Goal: Check status: Check status

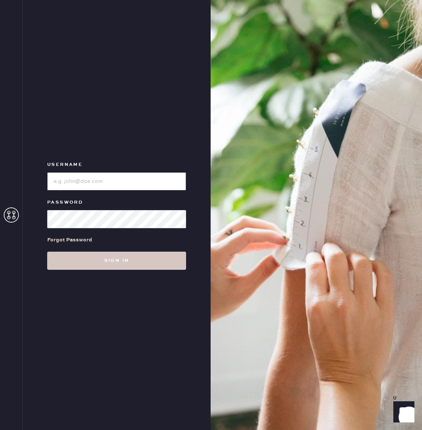
type input "reformationchestnuthill"
click at [187, 88] on div "Username Password Forgot Password Sign in" at bounding box center [117, 215] width 188 height 430
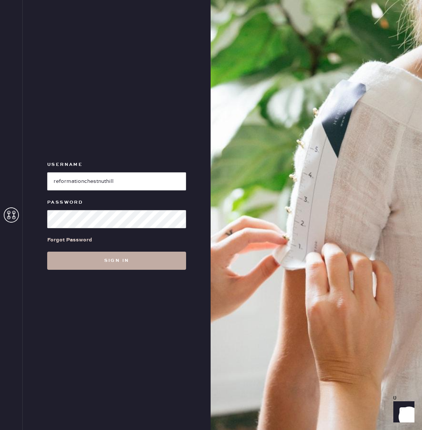
click at [122, 259] on button "Sign in" at bounding box center [116, 261] width 139 height 18
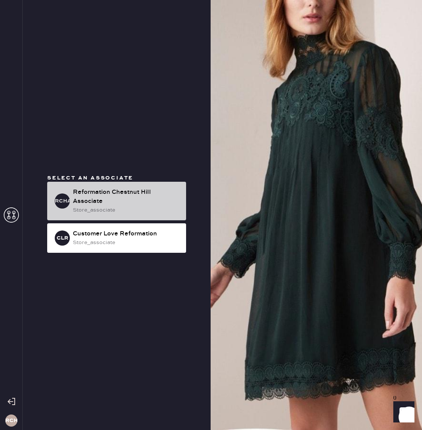
click at [134, 204] on div "Reformation Chestnut Hill Associate" at bounding box center [126, 197] width 107 height 18
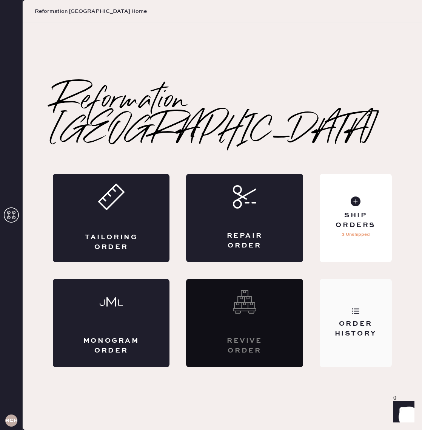
click at [367, 297] on div "Order History" at bounding box center [356, 323] width 73 height 88
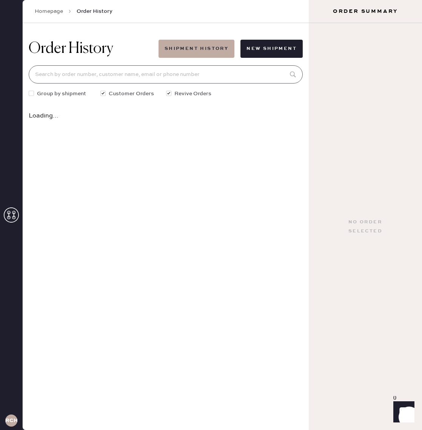
click at [95, 77] on input at bounding box center [166, 74] width 274 height 18
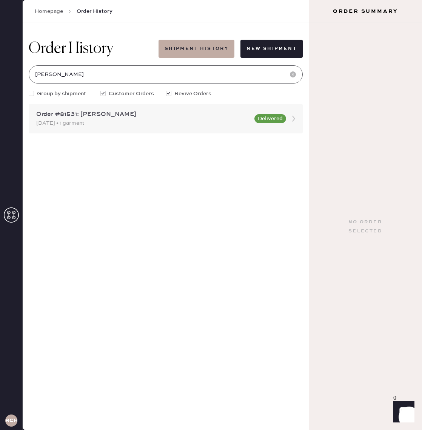
type input "[PERSON_NAME]"
click at [110, 121] on div "[DATE] • 1 garment" at bounding box center [143, 123] width 214 height 8
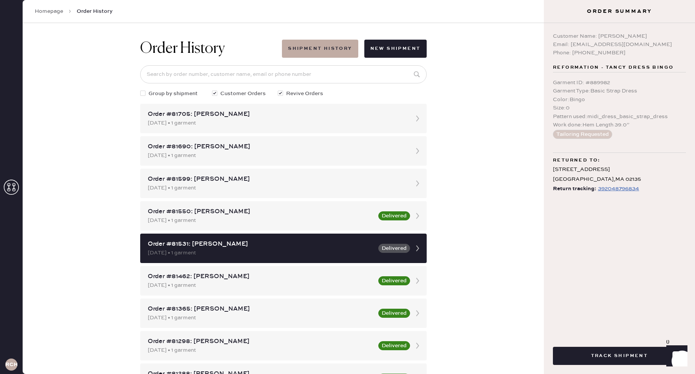
click at [102, 303] on div "Order History Shipment History New Shipment Group by shipment Customer Orders R…" at bounding box center [283, 198] width 521 height 351
click at [94, 54] on div "Order History Shipment History New Shipment Group by shipment Customer Orders R…" at bounding box center [283, 198] width 521 height 351
